Goal: Information Seeking & Learning: Learn about a topic

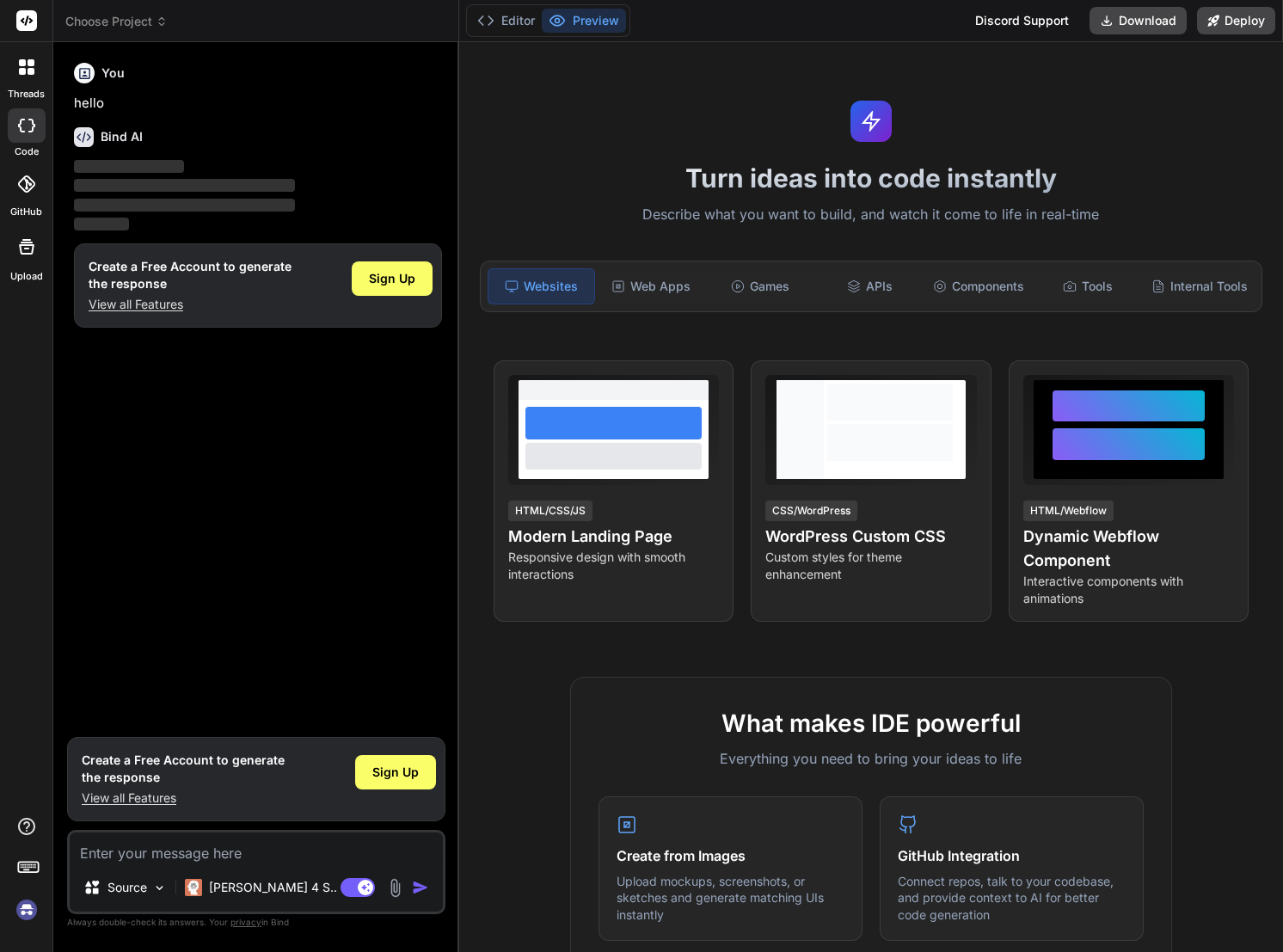
click at [29, 196] on div at bounding box center [27, 183] width 38 height 38
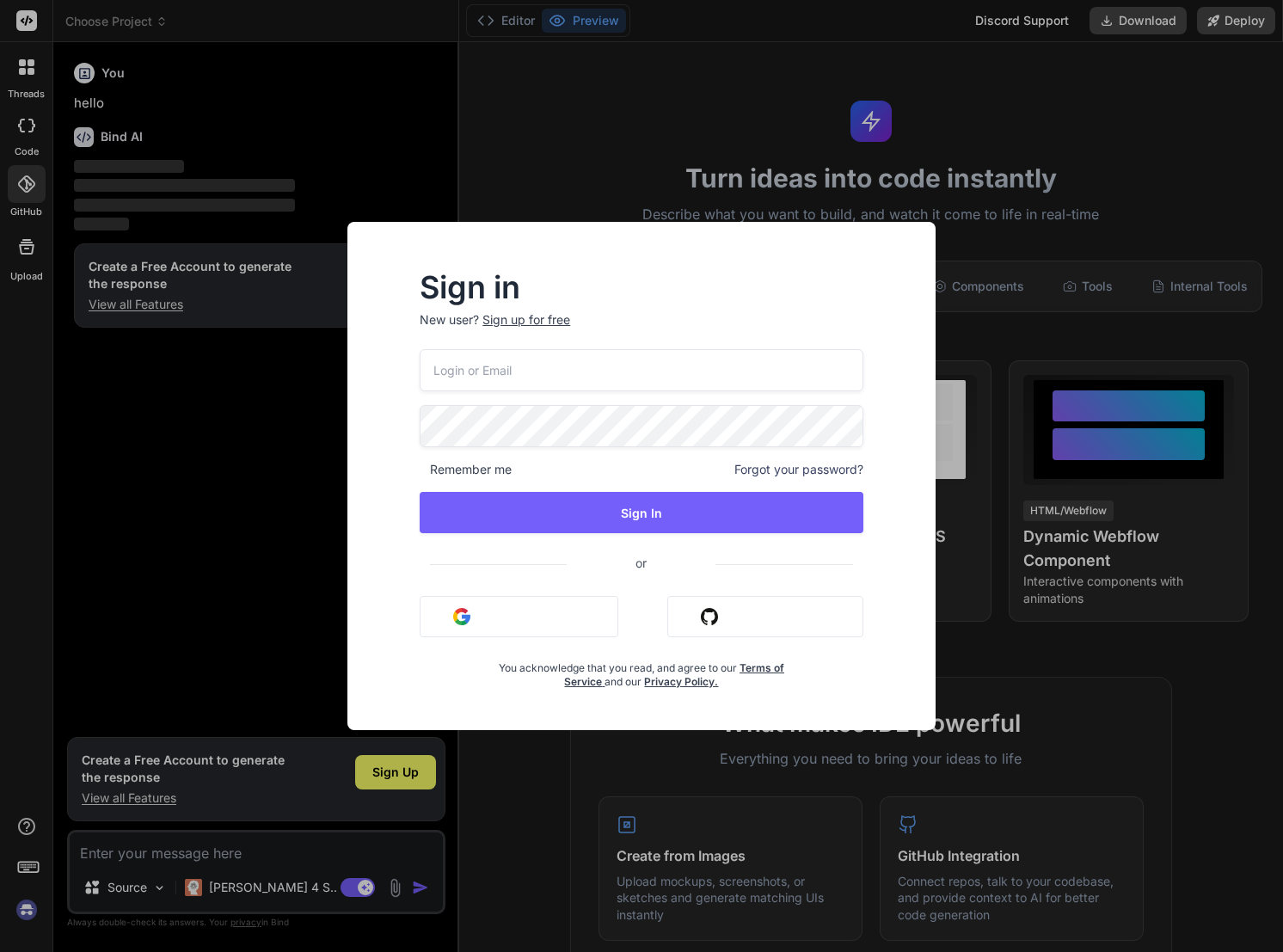
click at [51, 292] on div "Sign in New user? Sign up for free Remember me Forgot your password? Sign In or…" at bounding box center [641, 476] width 1283 height 952
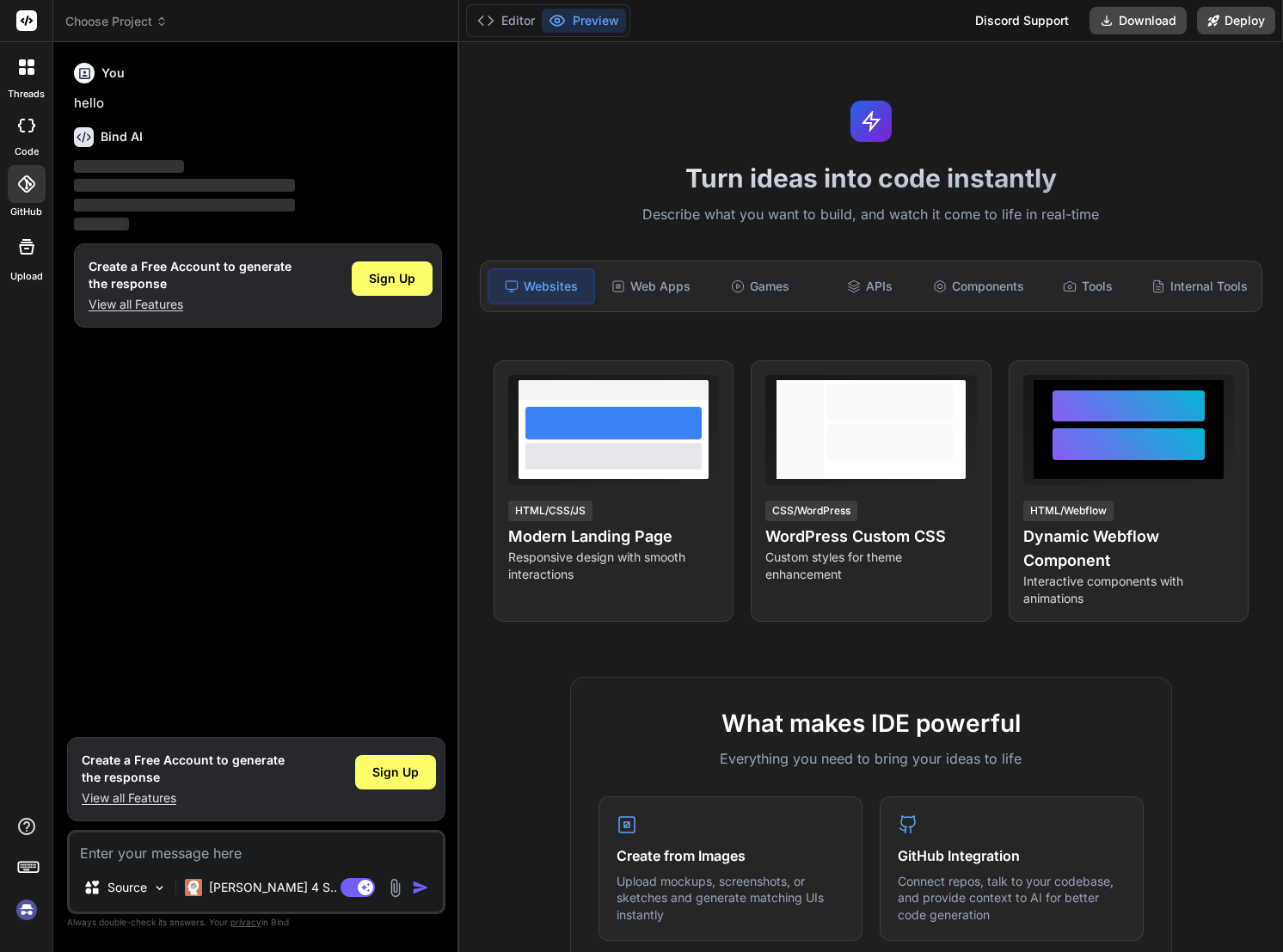
click at [20, 88] on label "threads" at bounding box center [27, 94] width 37 height 15
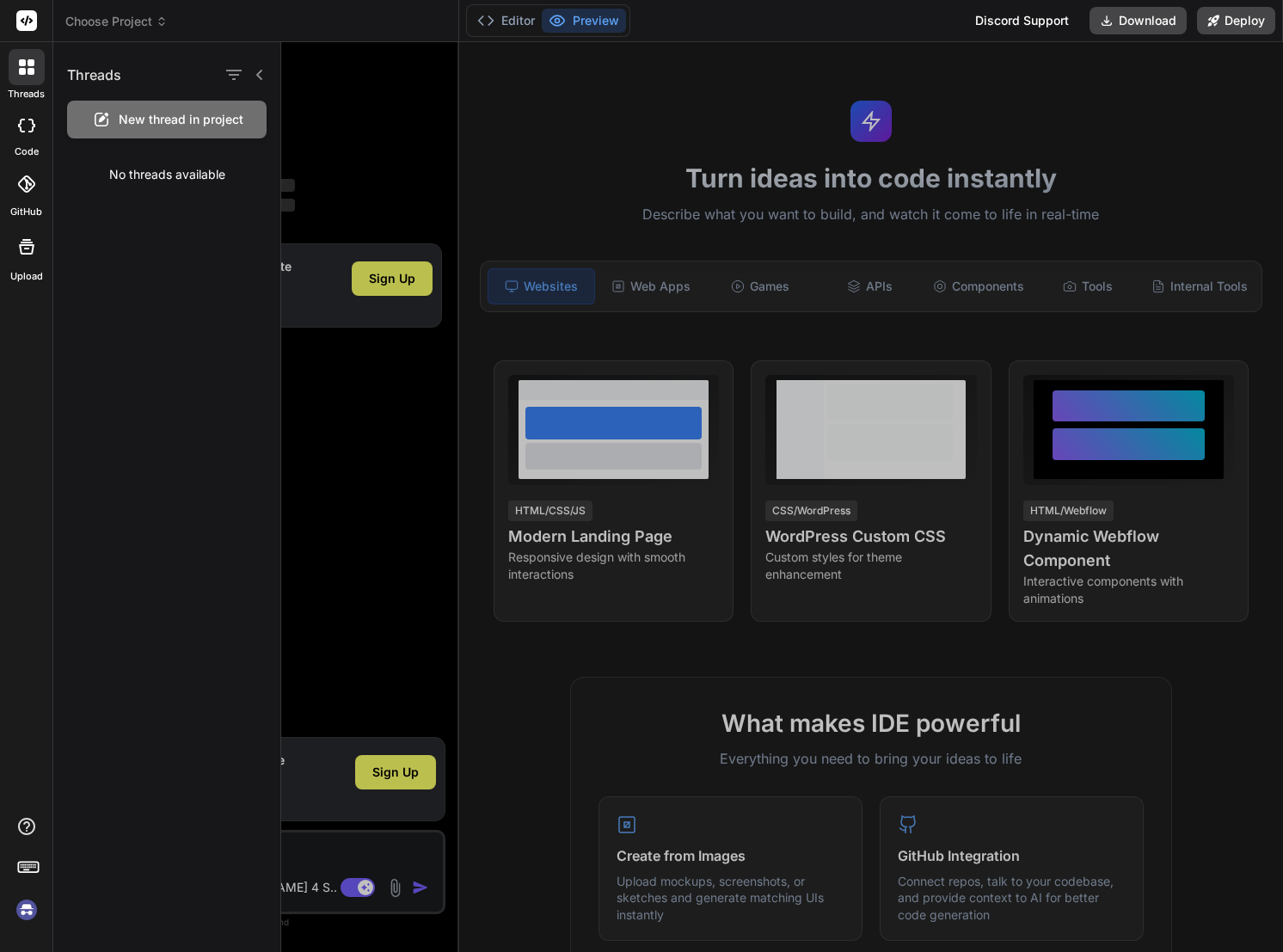
click at [18, 128] on icon at bounding box center [26, 126] width 17 height 14
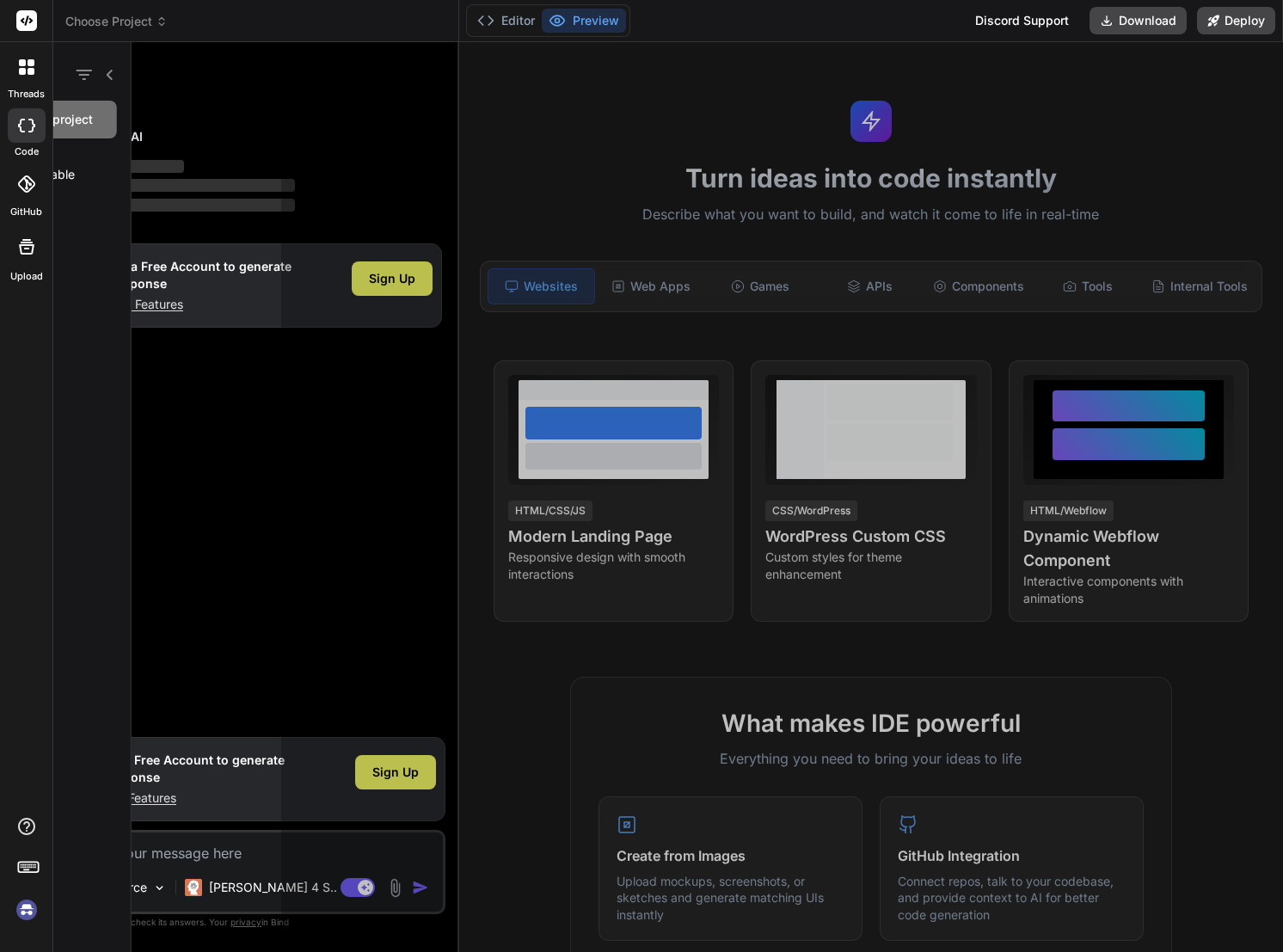
type textarea "x"
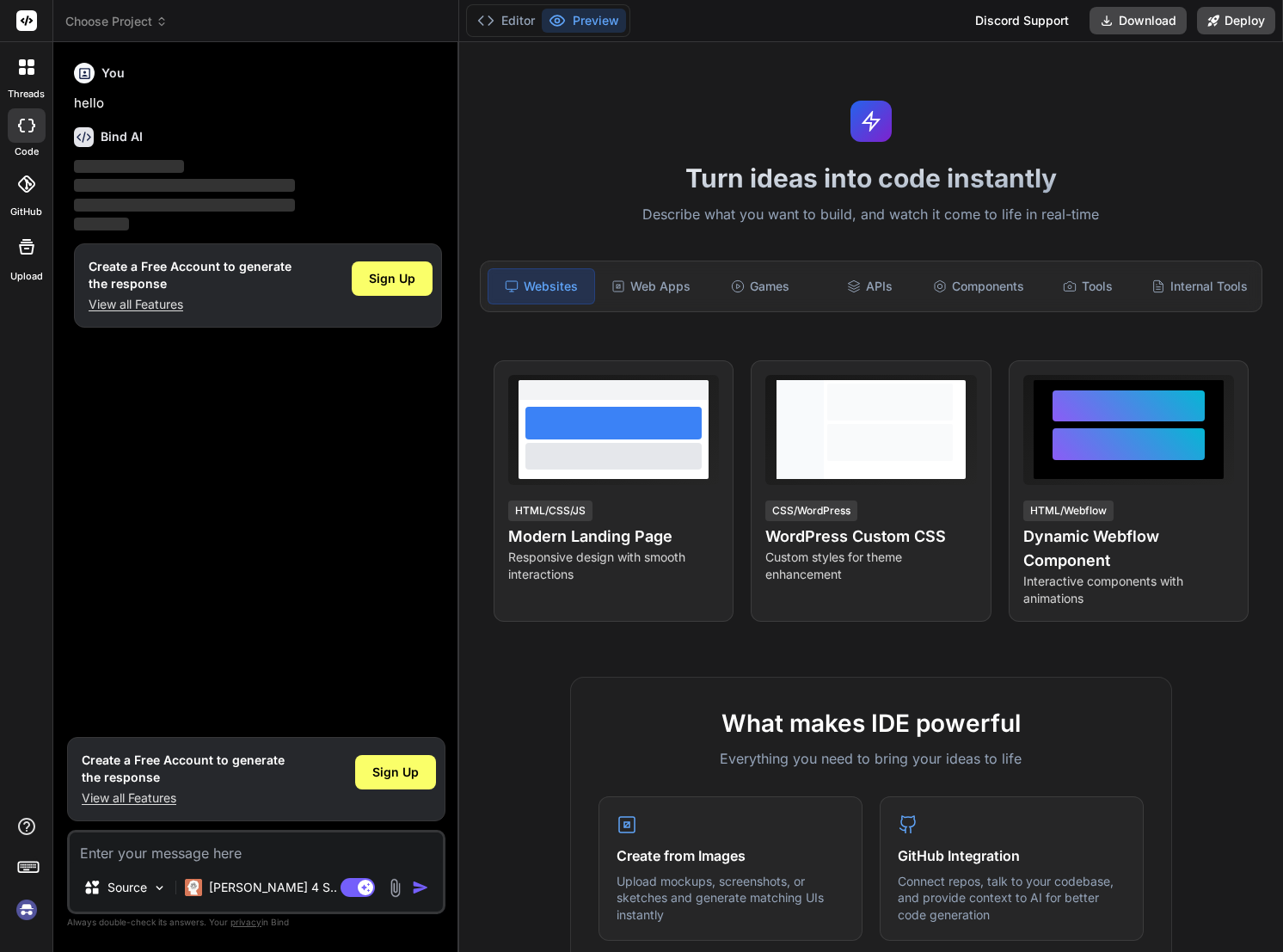
click at [19, 198] on div at bounding box center [27, 183] width 38 height 38
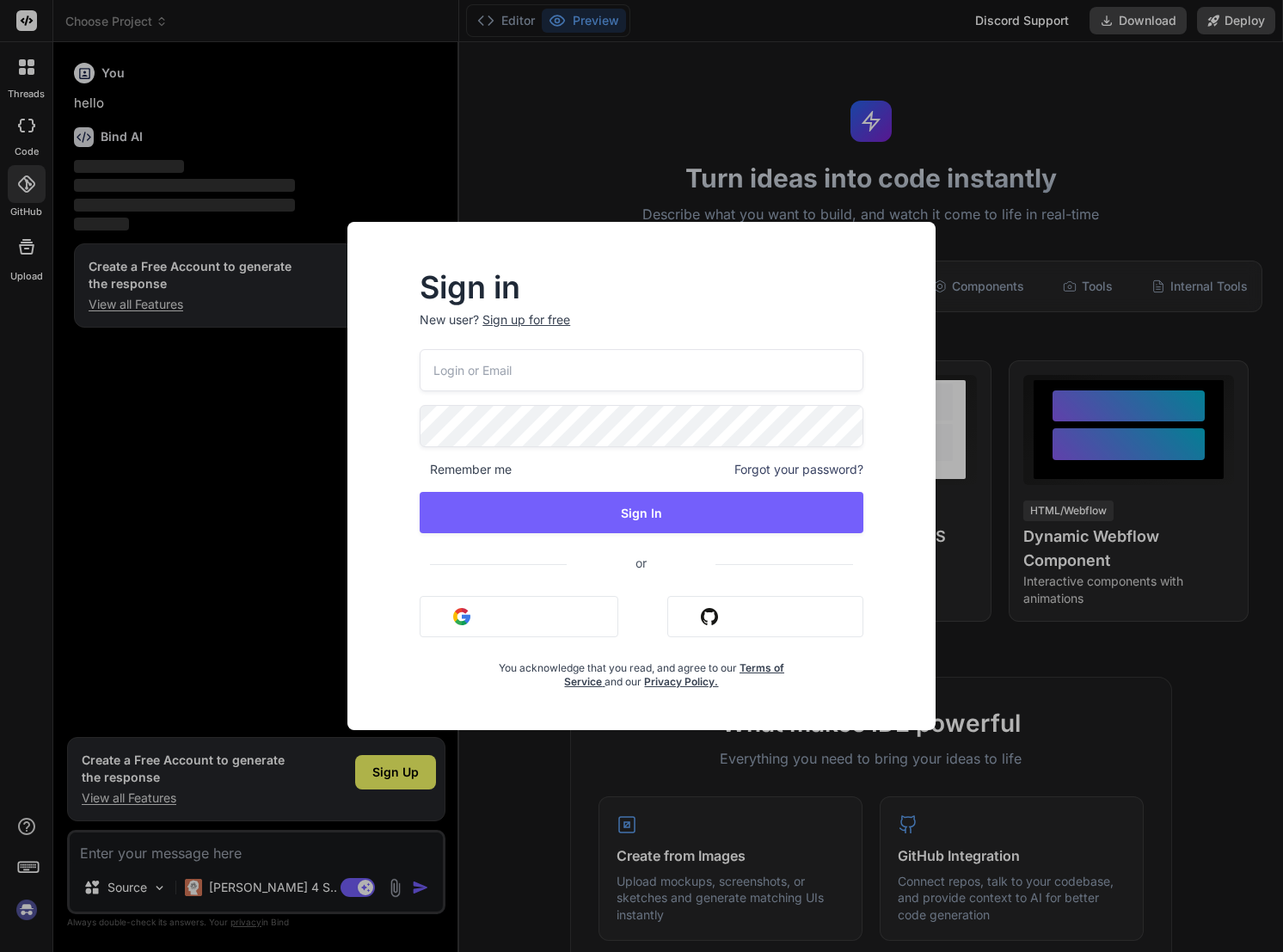
click at [26, 244] on div "Sign in New user? Sign up for free Remember me Forgot your password? Sign In or…" at bounding box center [641, 476] width 1283 height 952
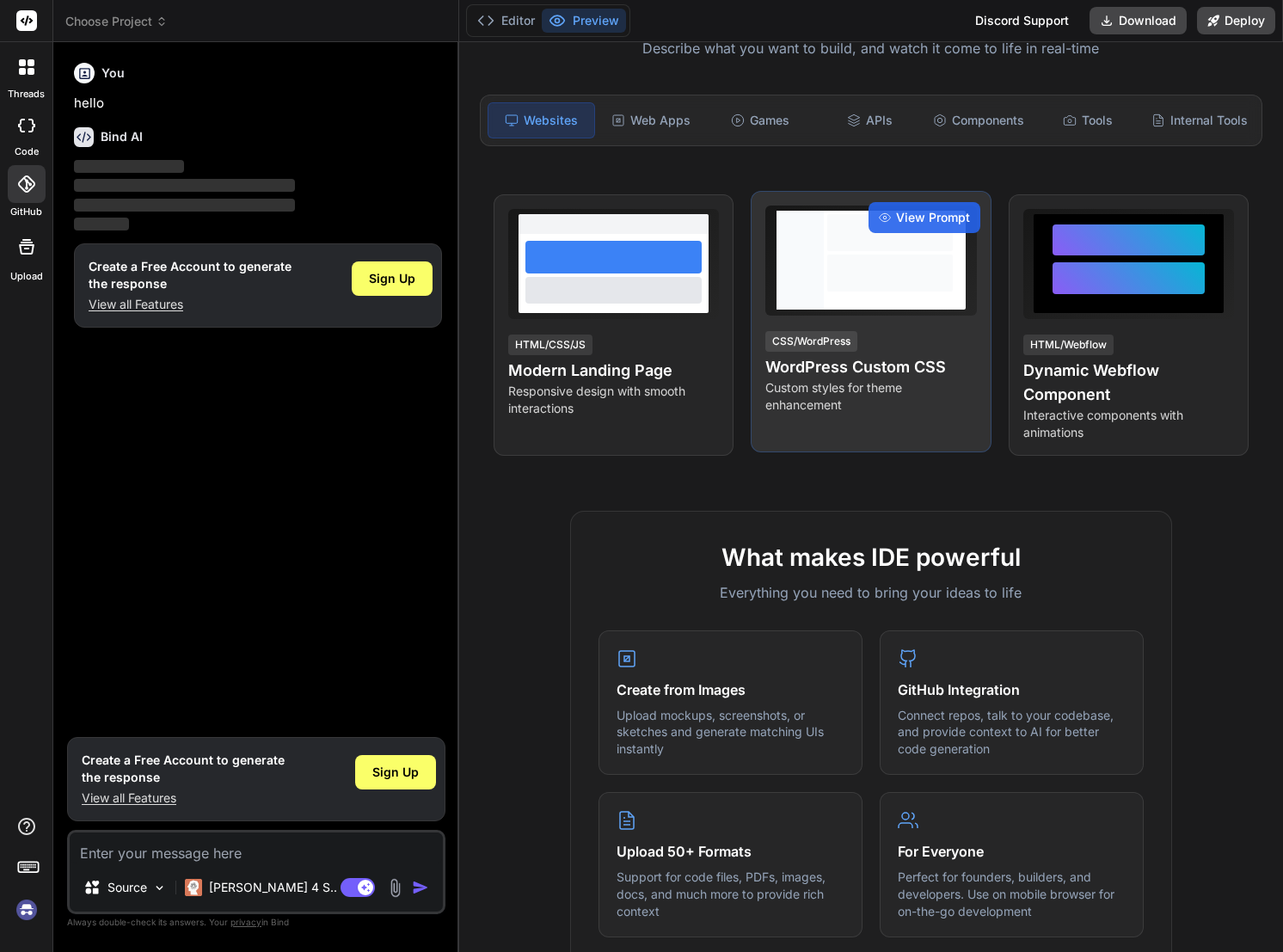
scroll to position [166, 0]
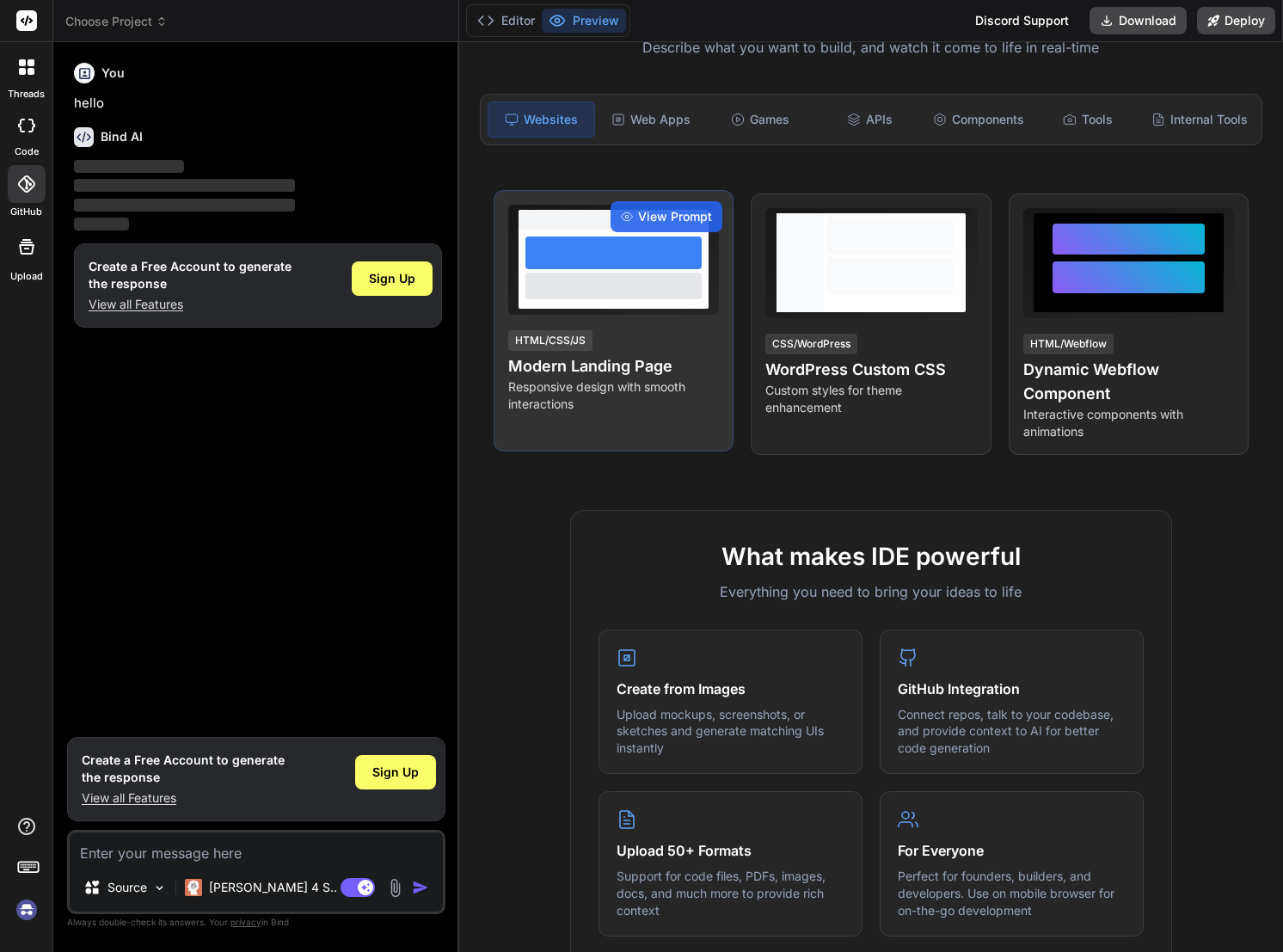
click at [612, 294] on div at bounding box center [613, 285] width 176 height 26
click at [665, 216] on span "View Prompt" at bounding box center [675, 216] width 74 height 17
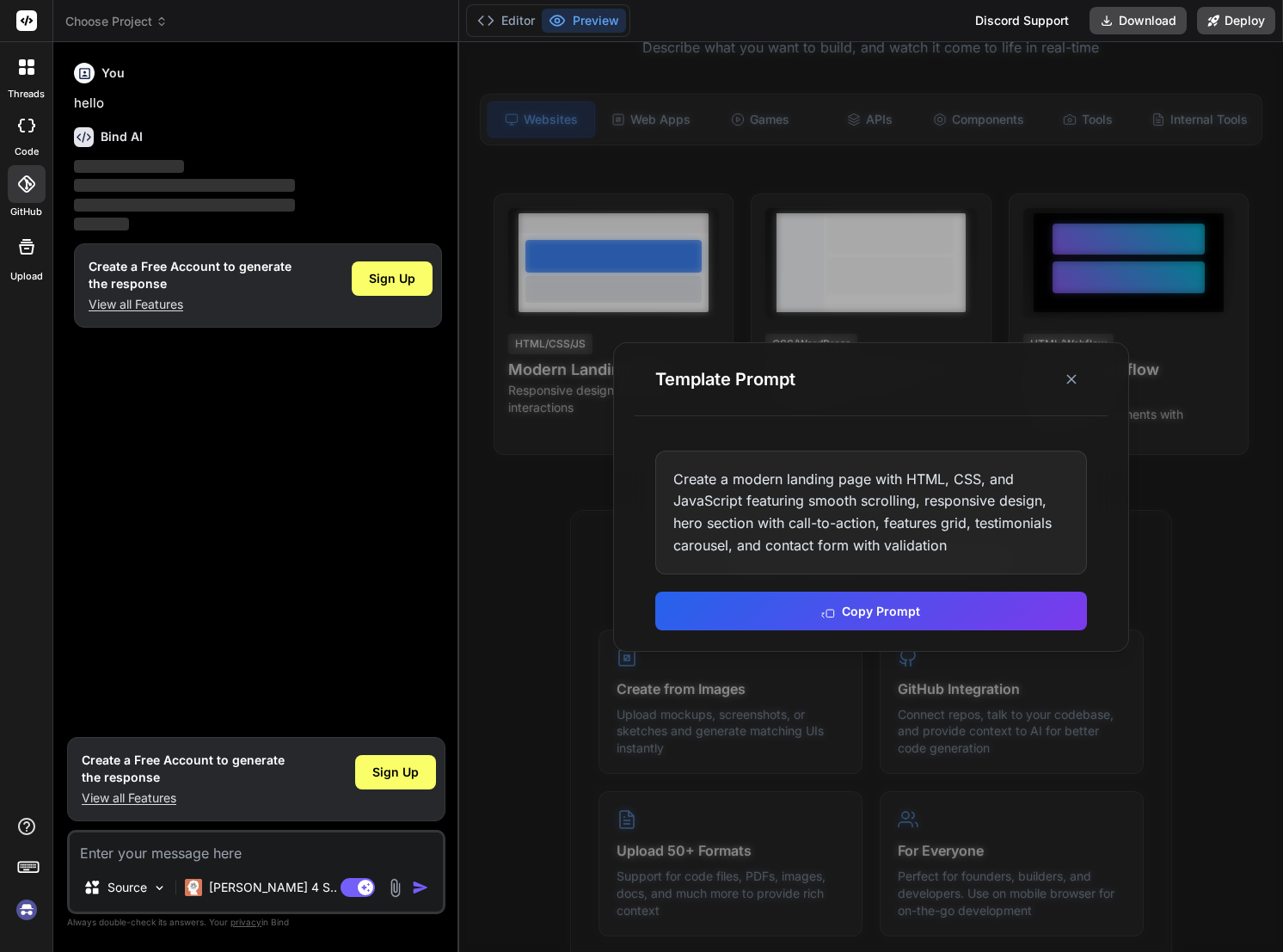
click at [605, 577] on div at bounding box center [870, 497] width 823 height 909
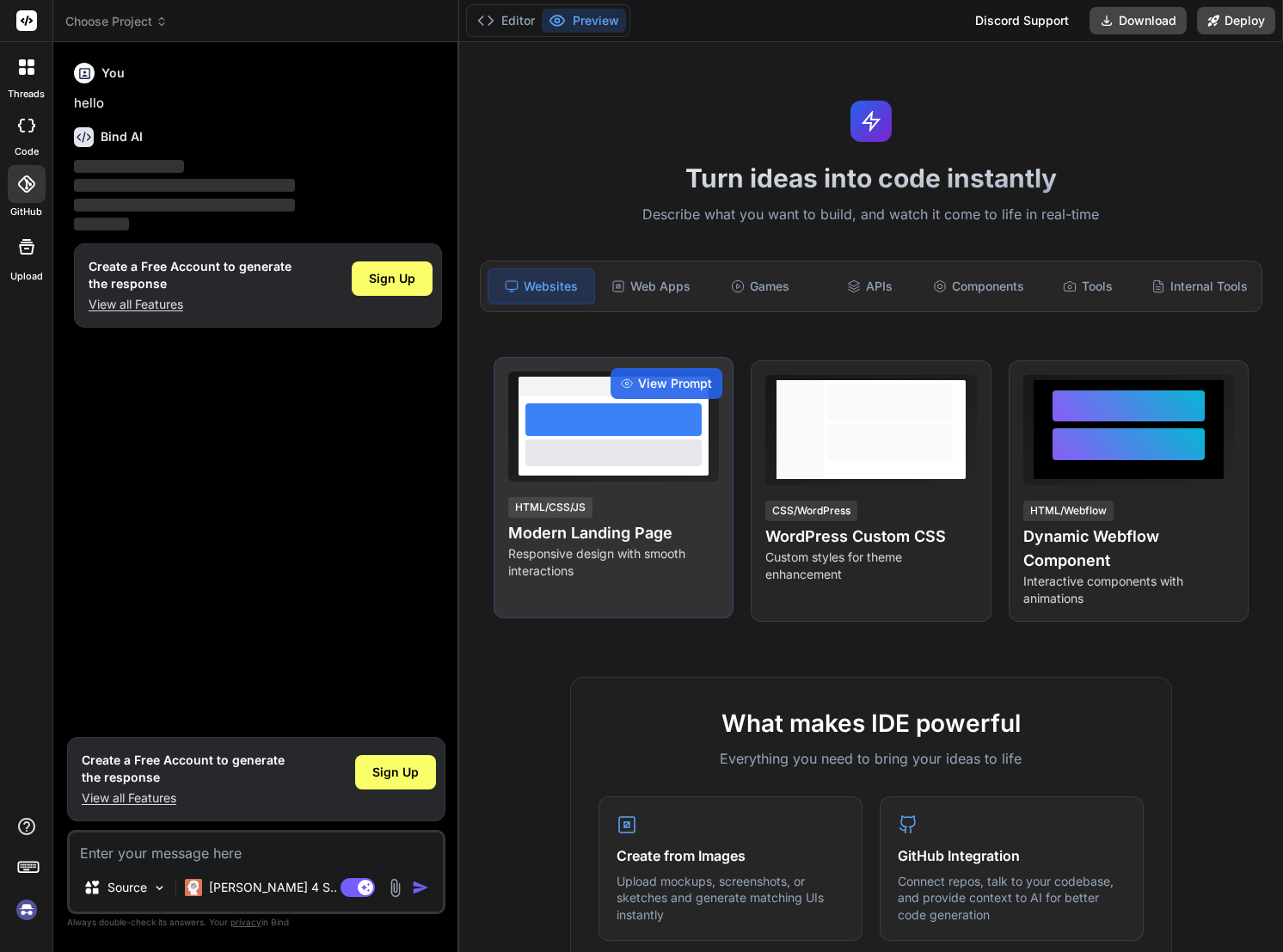
scroll to position [0, 0]
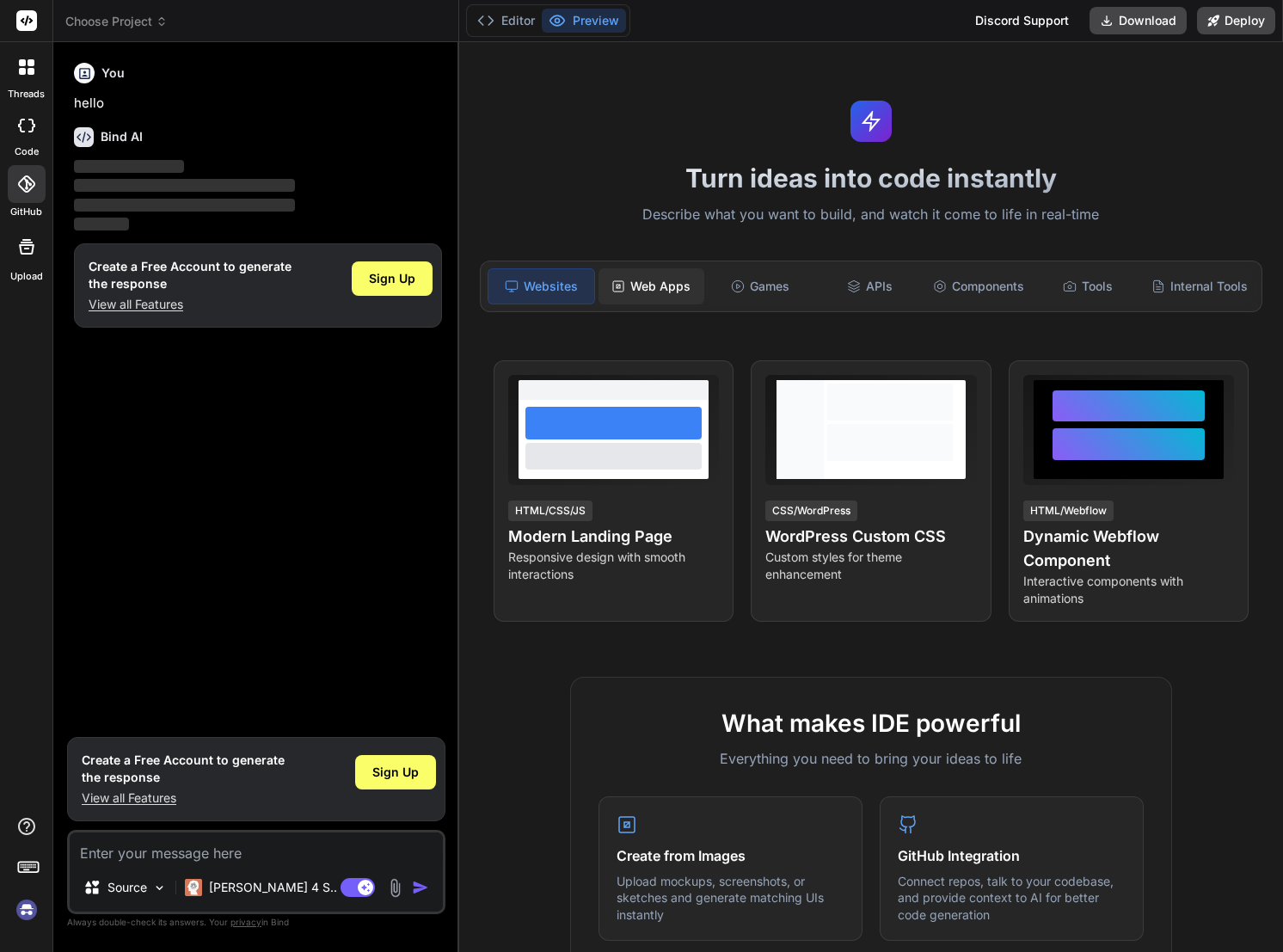
click at [661, 277] on div "Web Apps" at bounding box center [651, 286] width 105 height 36
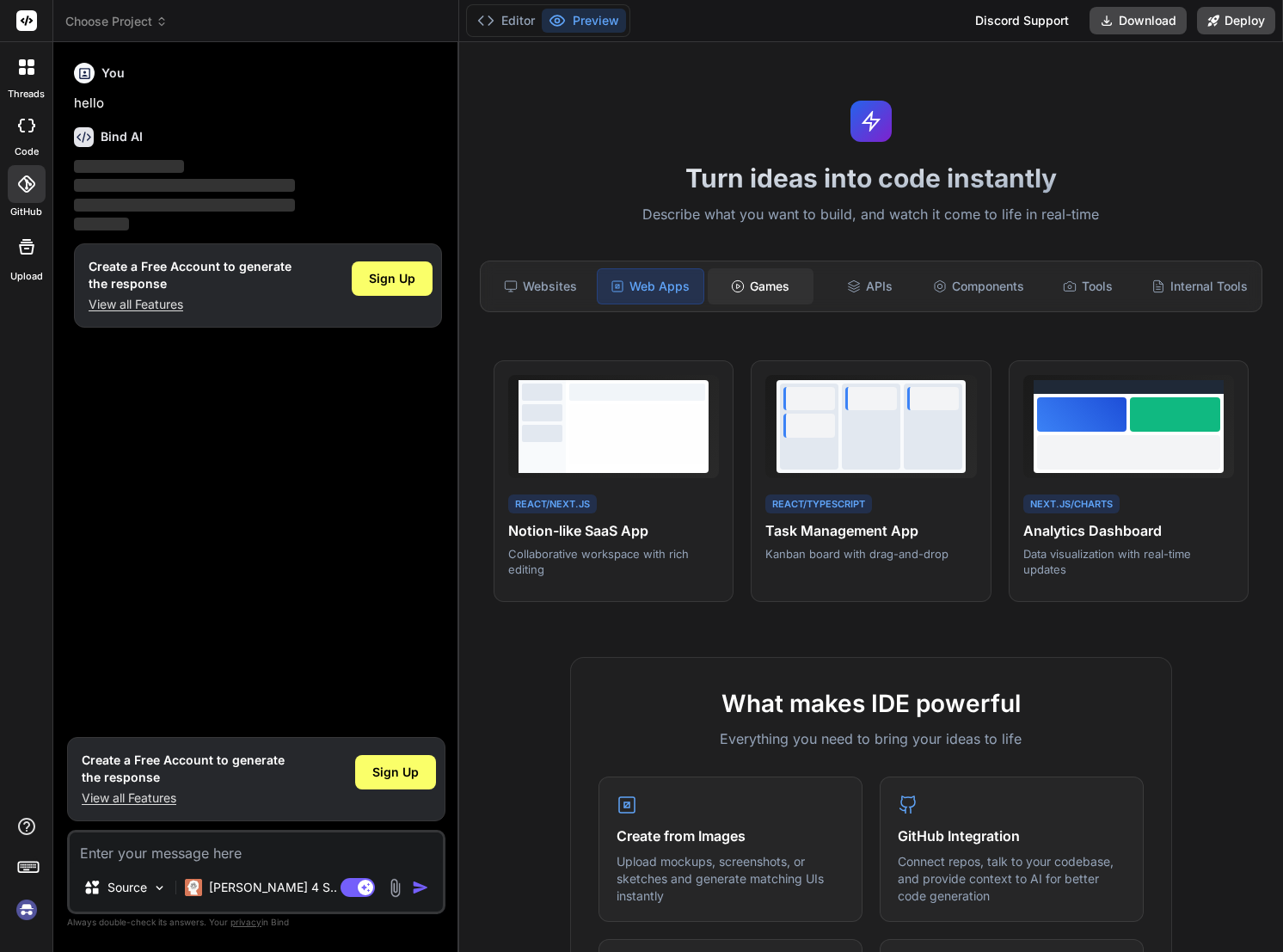
click at [769, 288] on div "Games" at bounding box center [760, 286] width 105 height 36
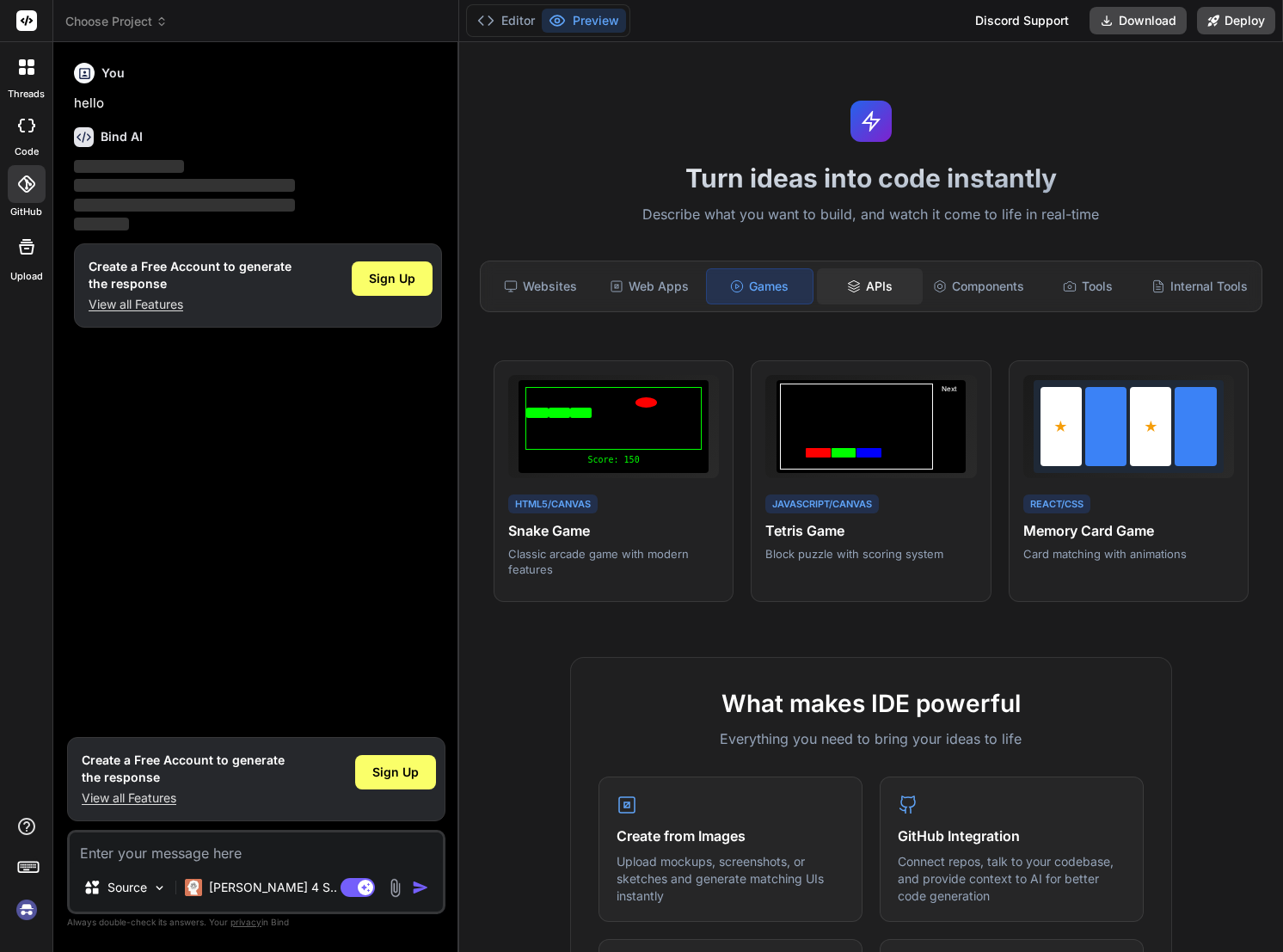
click at [854, 286] on icon at bounding box center [854, 287] width 14 height 14
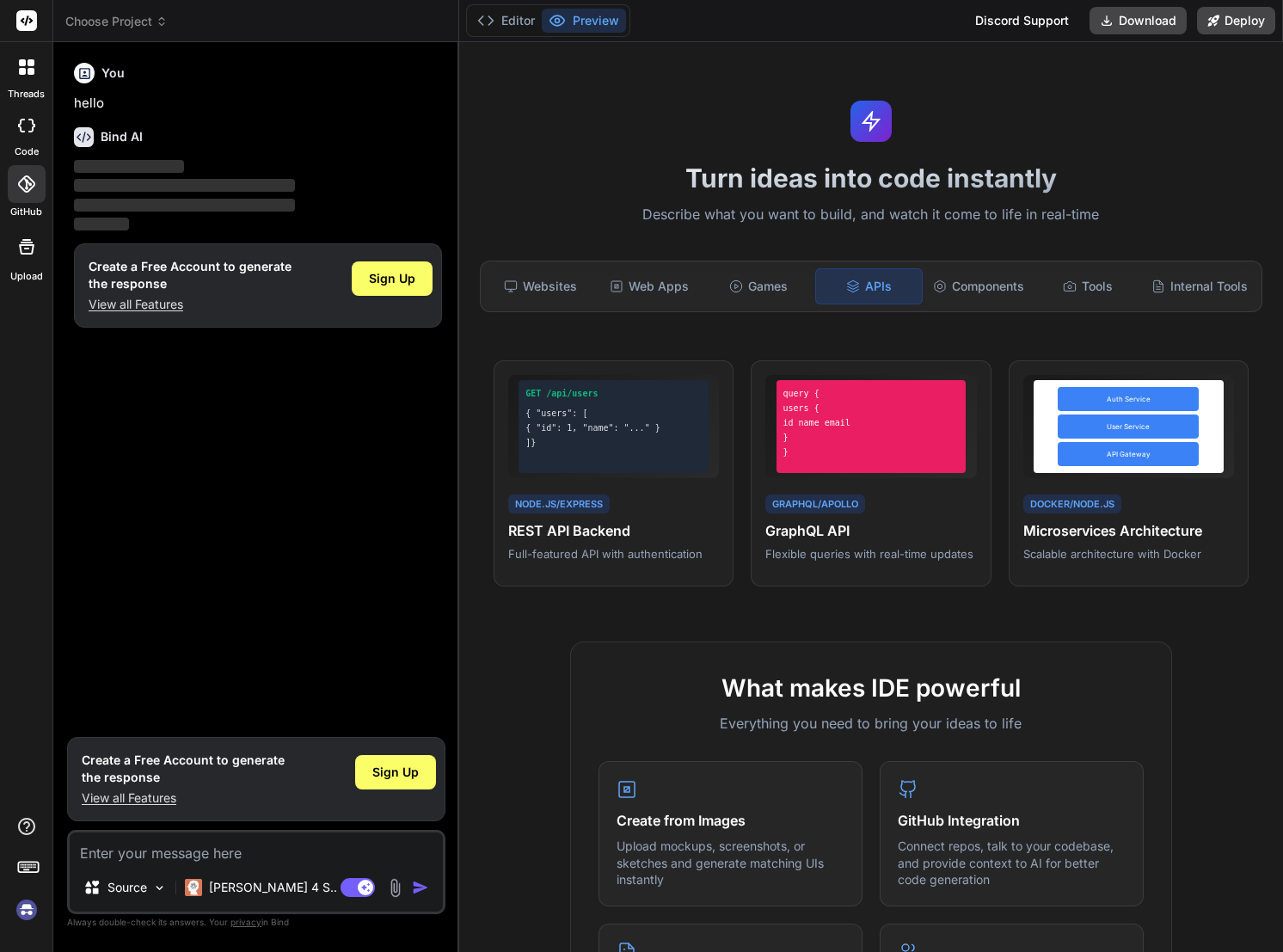
drag, startPoint x: 774, startPoint y: 281, endPoint x: 943, endPoint y: 343, distance: 180.0
click at [775, 281] on div "Games" at bounding box center [758, 286] width 105 height 36
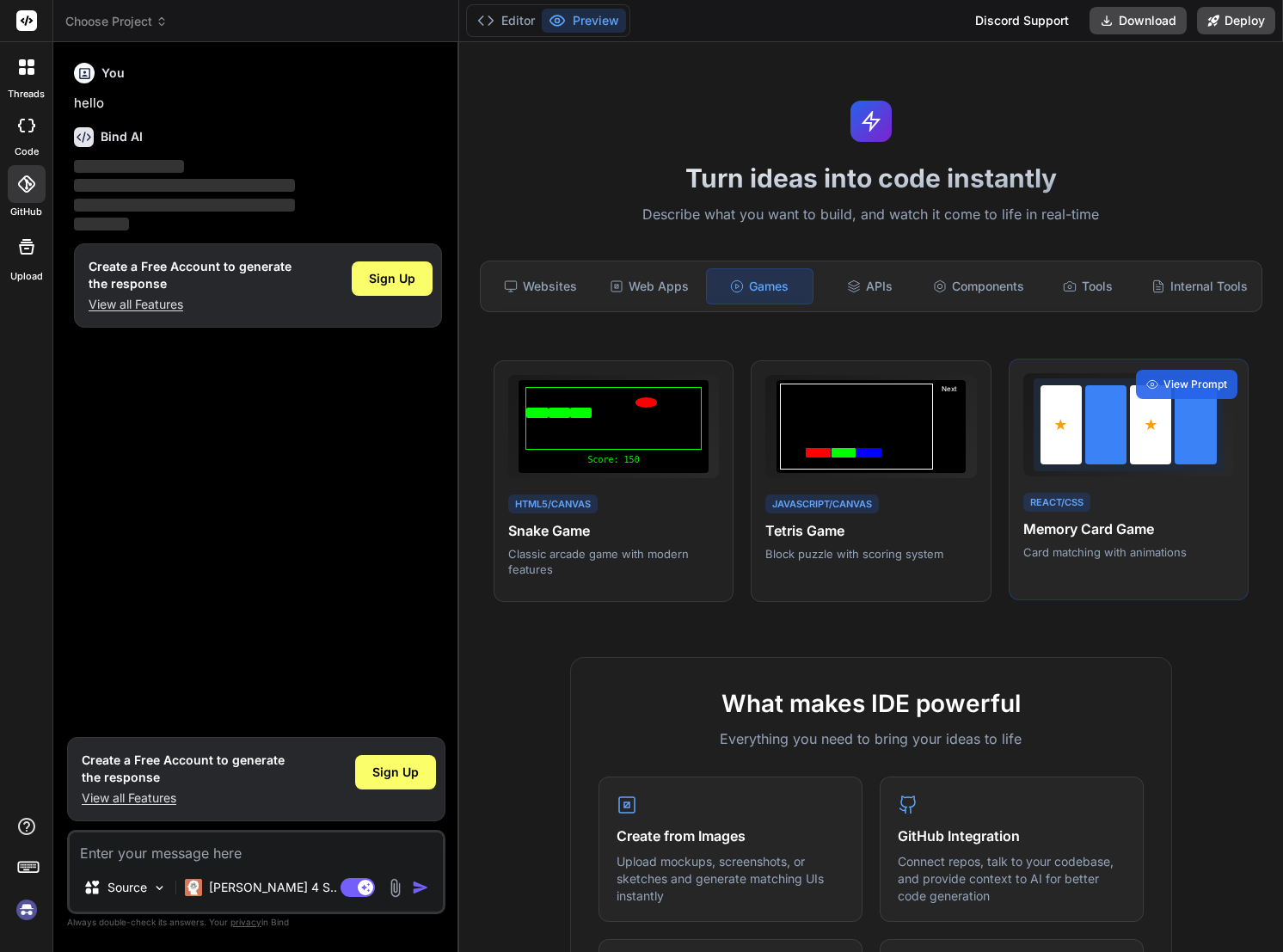
click at [1116, 514] on div "React/CSS Memory Card Game Card matching with animations" at bounding box center [1128, 525] width 211 height 71
click at [997, 282] on div "Components" at bounding box center [978, 286] width 105 height 36
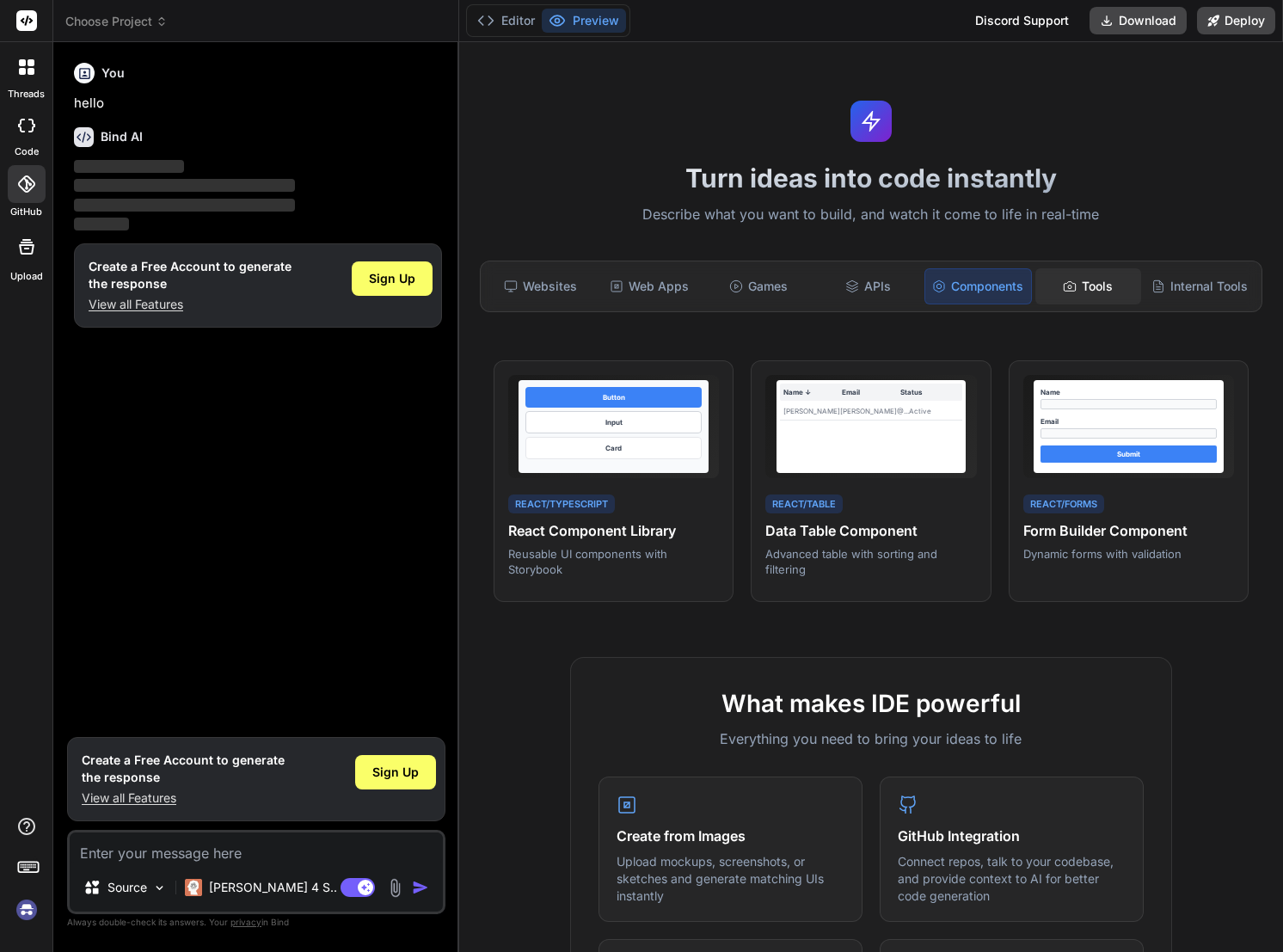
drag, startPoint x: 1085, startPoint y: 283, endPoint x: 1097, endPoint y: 284, distance: 12.0
click at [1086, 283] on div "Tools" at bounding box center [1087, 286] width 105 height 36
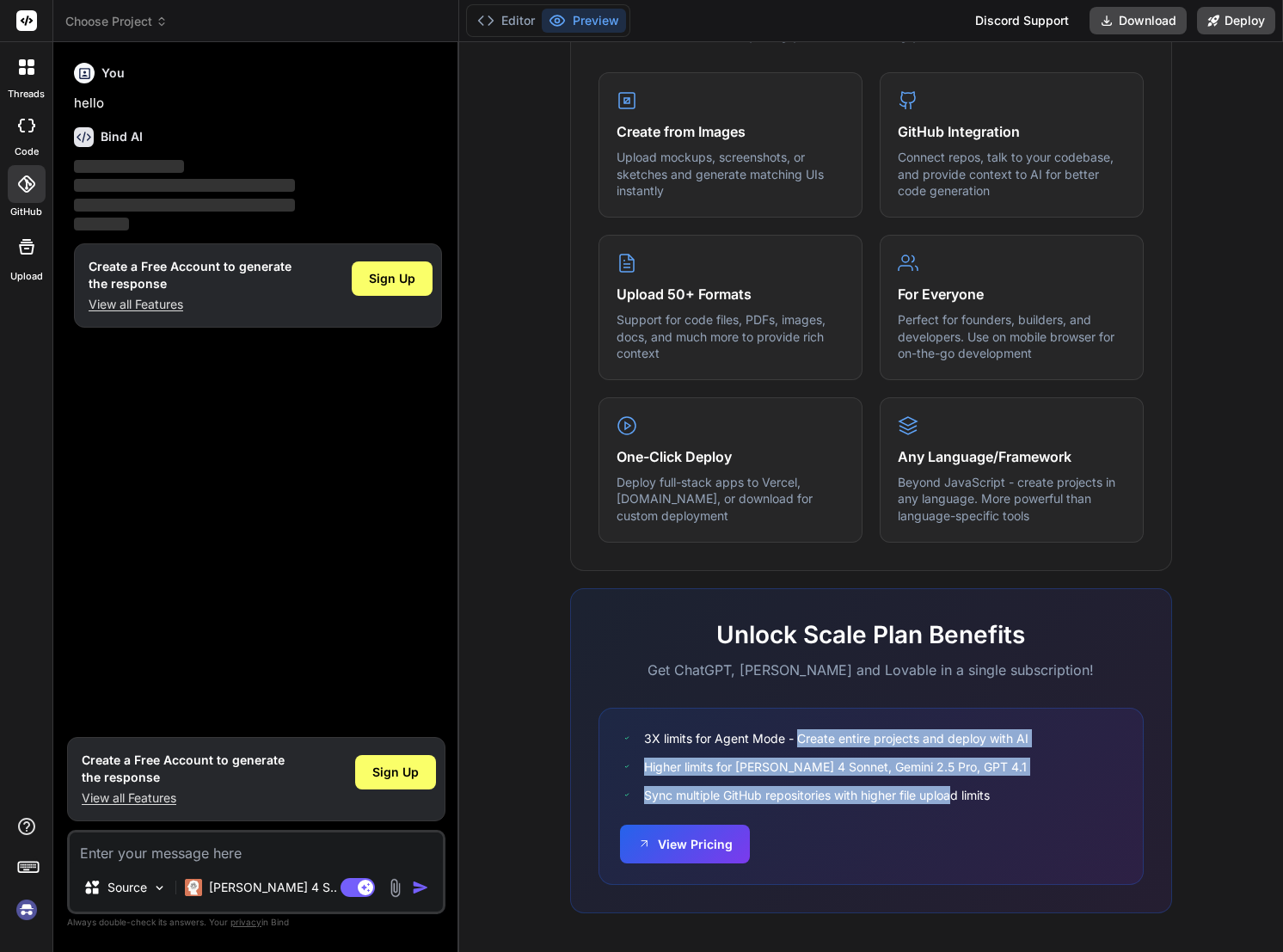
drag, startPoint x: 796, startPoint y: 737, endPoint x: 974, endPoint y: 794, distance: 186.9
click at [972, 794] on div "3X limits for Agent Mode - Create entire projects and deploy with AI Higher lim…" at bounding box center [870, 766] width 502 height 74
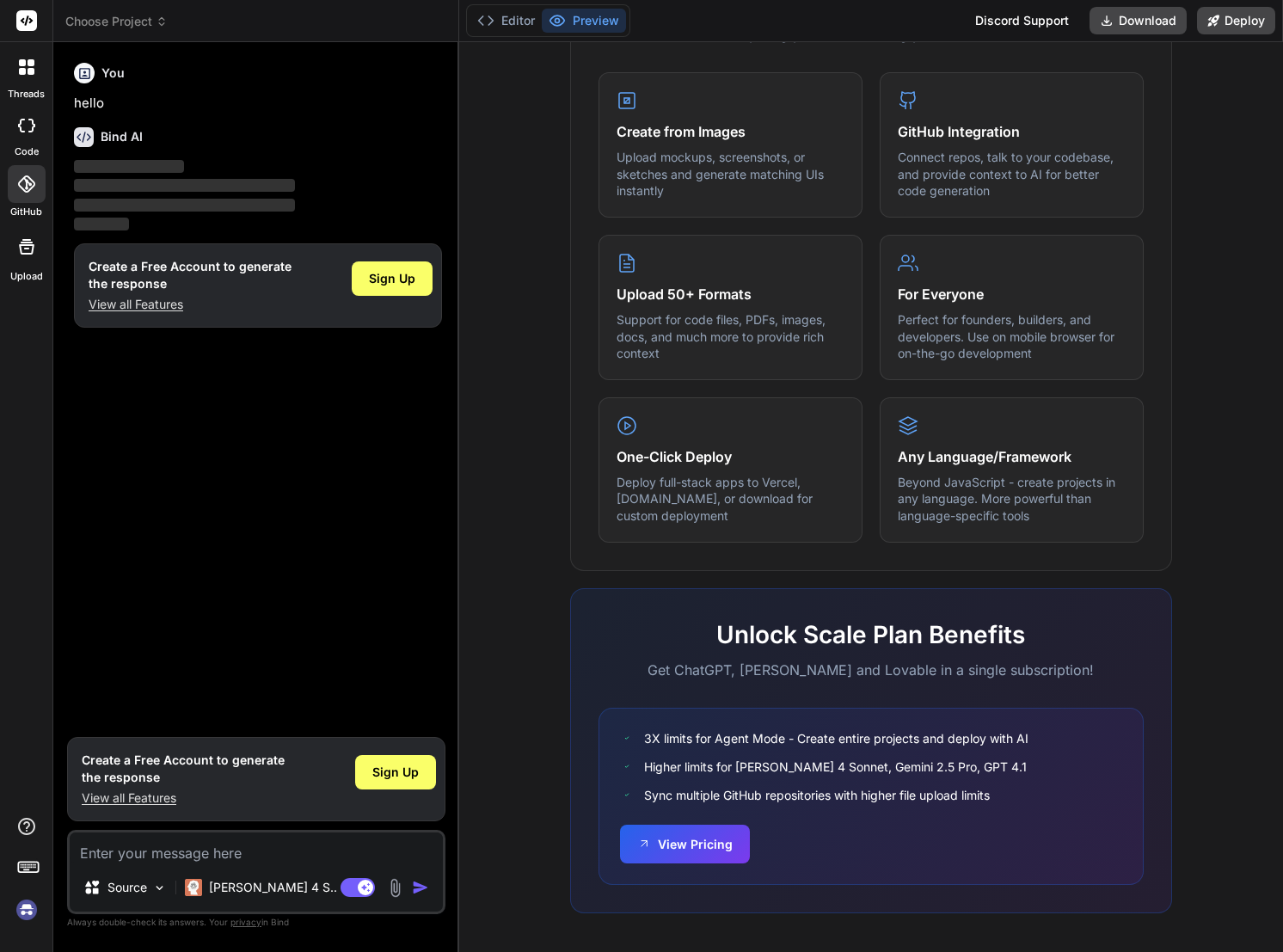
click at [1014, 786] on div "Sync multiple GitHub repositories with higher file upload limits" at bounding box center [870, 794] width 502 height 18
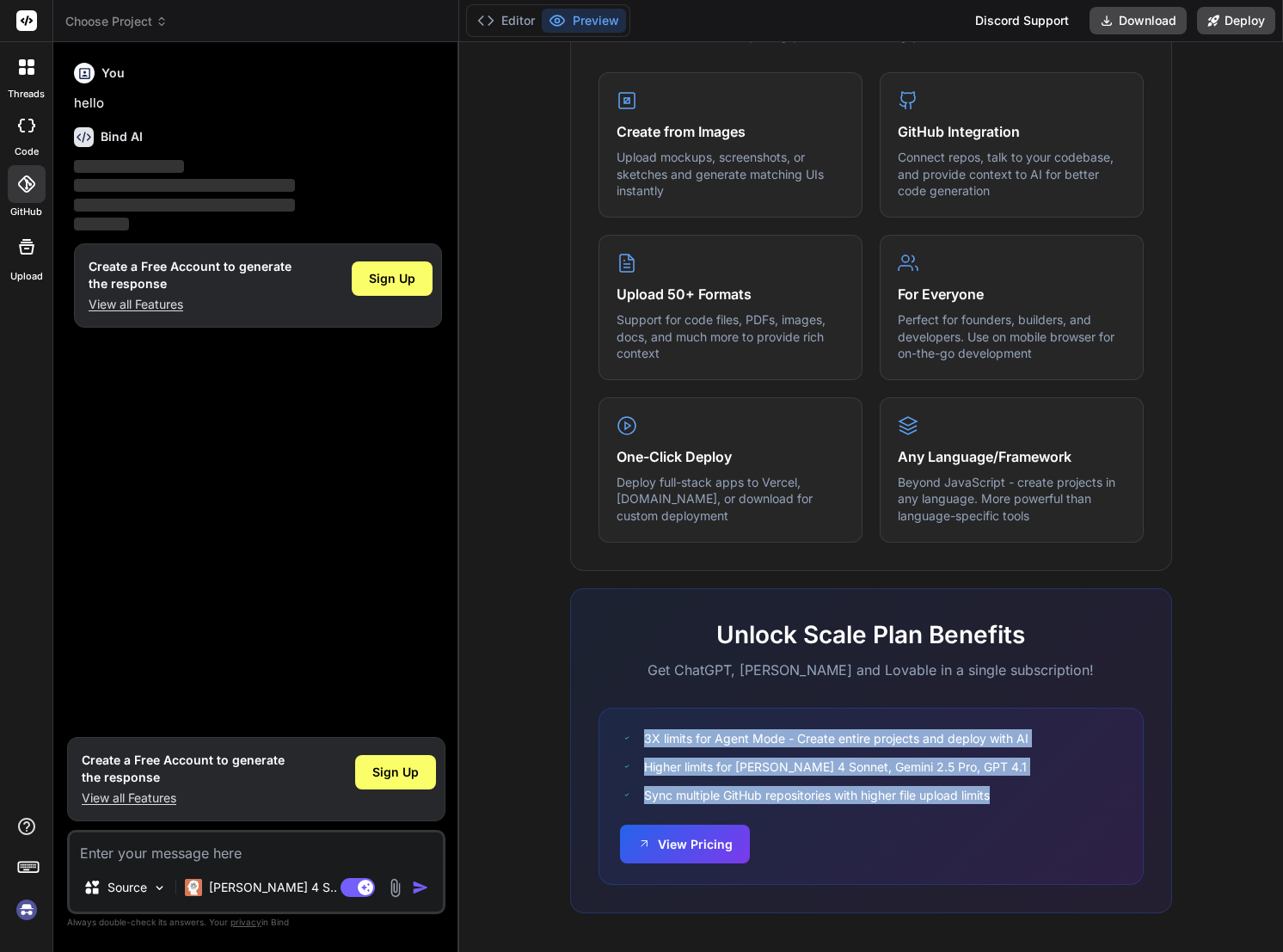
drag, startPoint x: 996, startPoint y: 784, endPoint x: 970, endPoint y: 707, distance: 81.3
click at [970, 708] on div "3X limits for Agent Mode - Create entire projects and deploy with AI Higher lim…" at bounding box center [871, 796] width 545 height 177
drag, startPoint x: 971, startPoint y: 716, endPoint x: 1032, endPoint y: 779, distance: 87.7
click at [1028, 777] on div "3X limits for Agent Mode - Create entire projects and deploy with AI Higher lim…" at bounding box center [871, 796] width 545 height 177
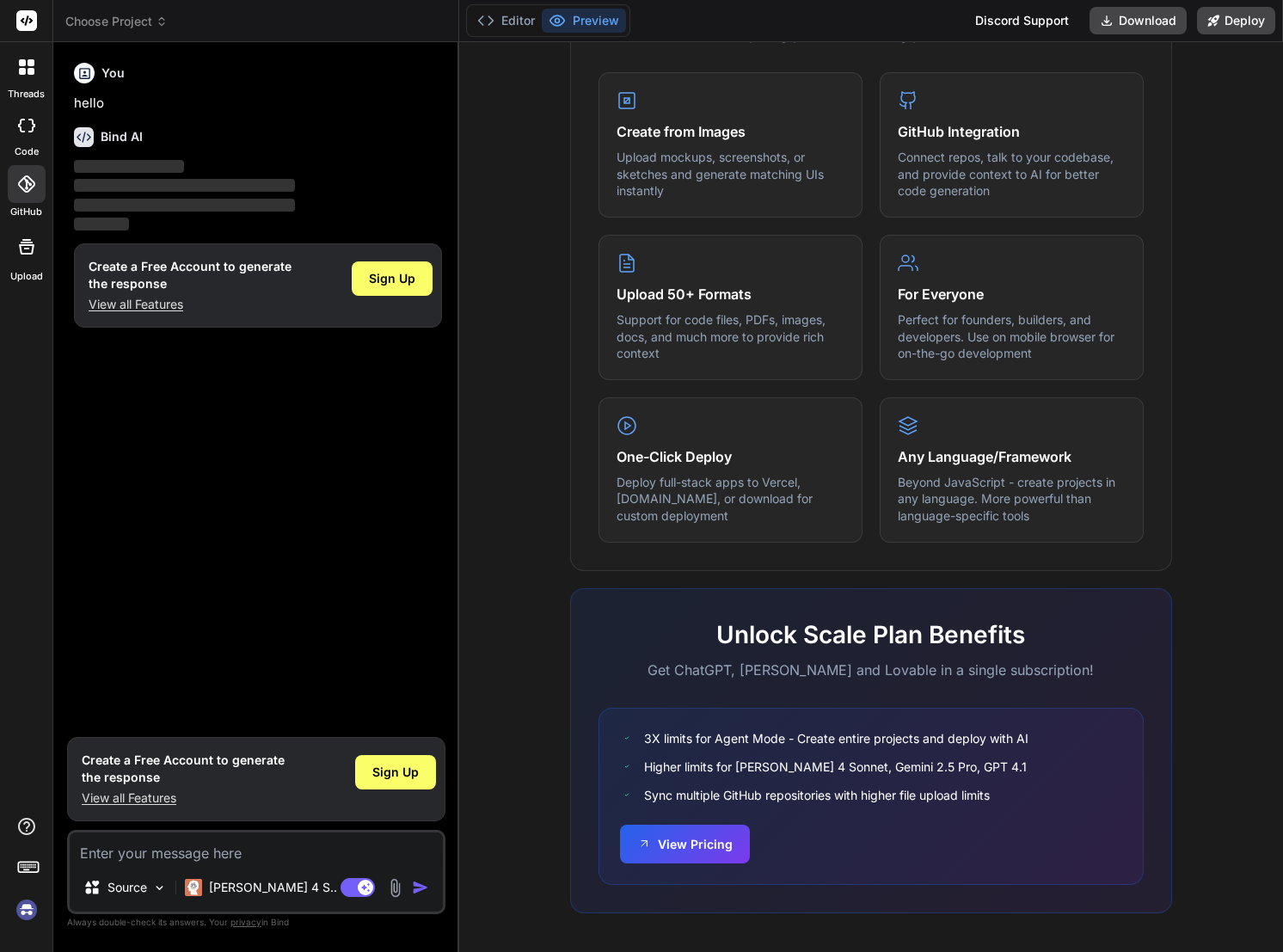
click at [1035, 786] on div "Sync multiple GitHub repositories with higher file upload limits" at bounding box center [870, 794] width 502 height 18
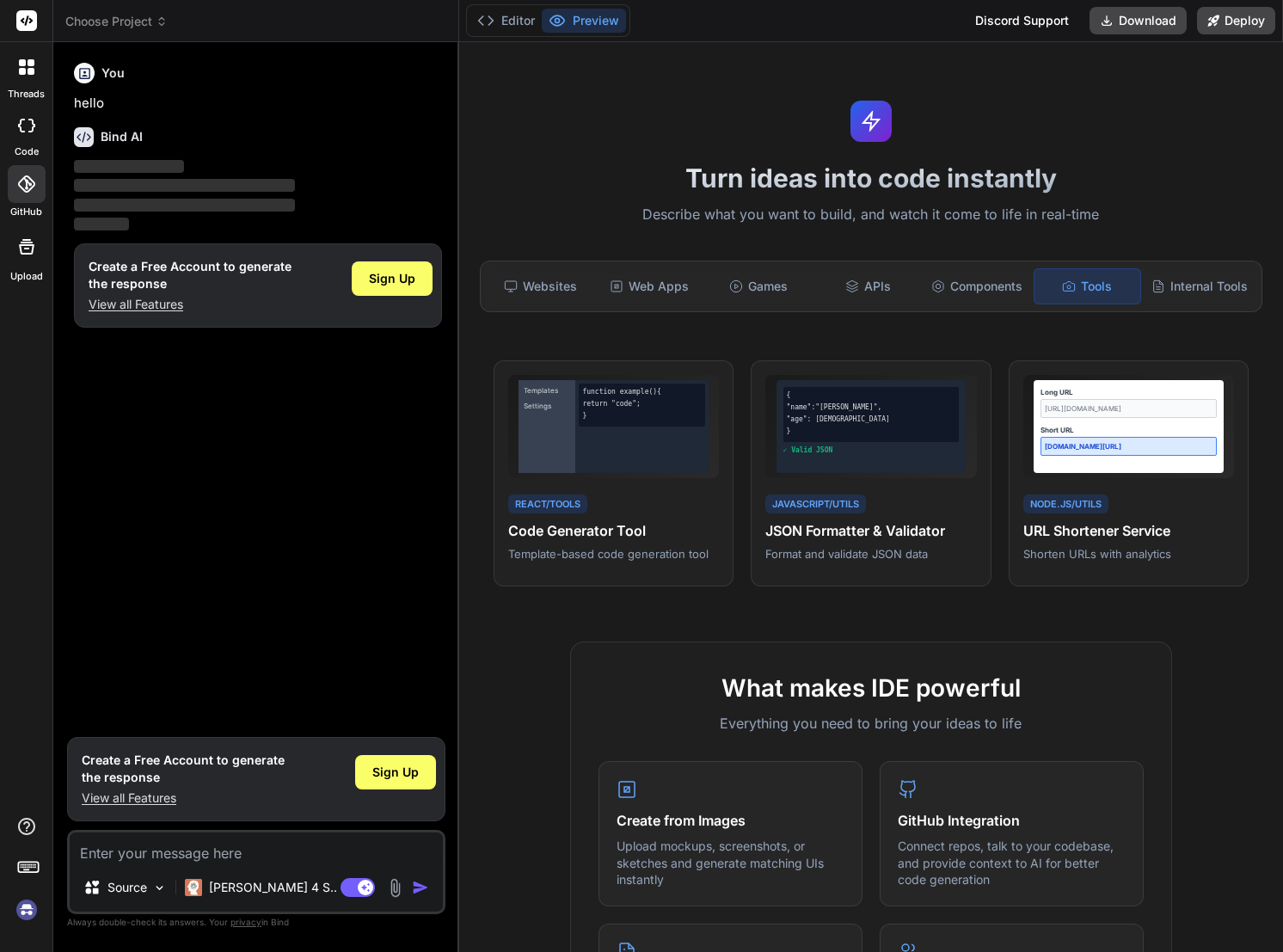
click at [152, 426] on div "You hello Bind AI ‌ ‌ ‌ ‌ Create a Free Account to generate the response View a…" at bounding box center [258, 391] width 375 height 672
